Goal: Use online tool/utility: Utilize a website feature to perform a specific function

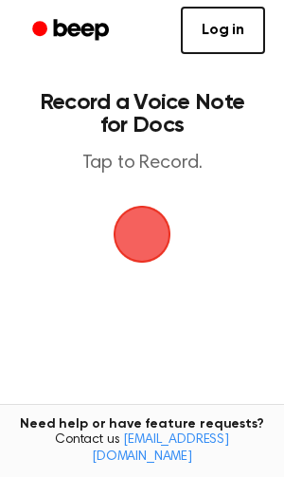
click at [139, 246] on span "button" at bounding box center [142, 234] width 106 height 106
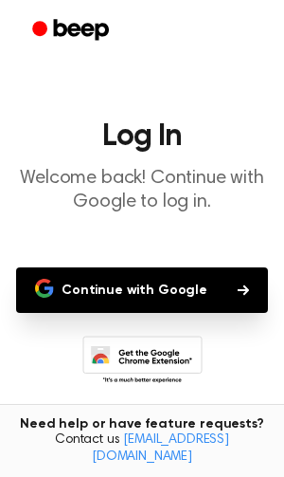
click at [138, 279] on button "Continue with Google" at bounding box center [142, 290] width 252 height 46
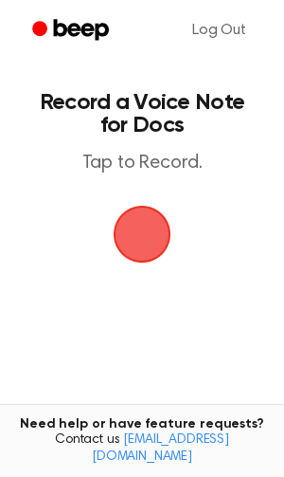
click at [136, 228] on span "button" at bounding box center [142, 234] width 70 height 70
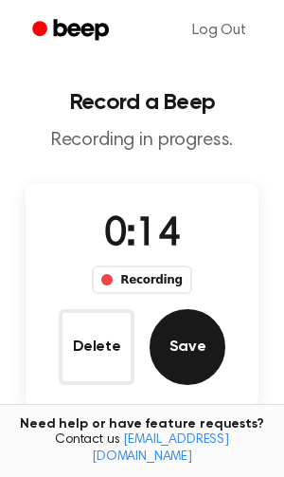
click at [216, 351] on button "Save" at bounding box center [188, 347] width 76 height 76
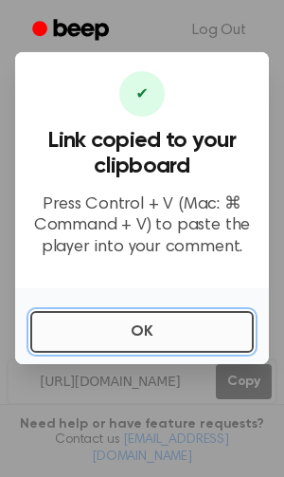
click at [175, 332] on button "OK" at bounding box center [142, 332] width 224 height 42
